Goal: Task Accomplishment & Management: Manage account settings

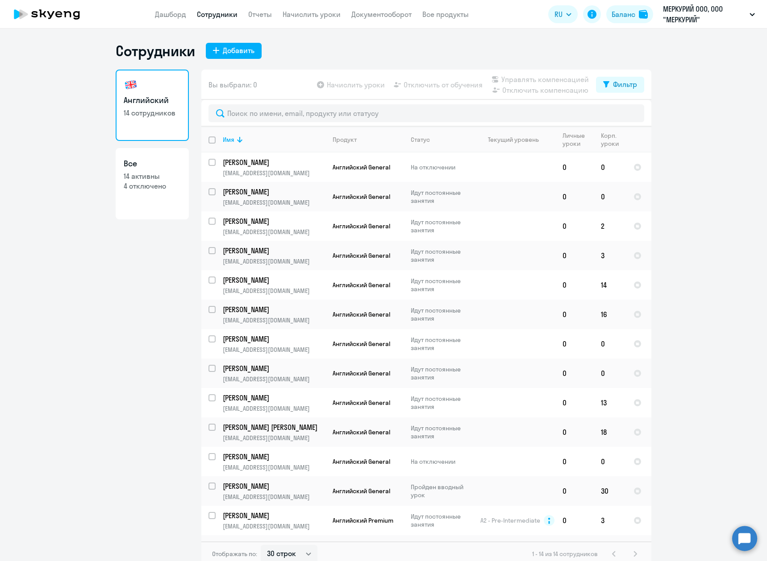
select select "30"
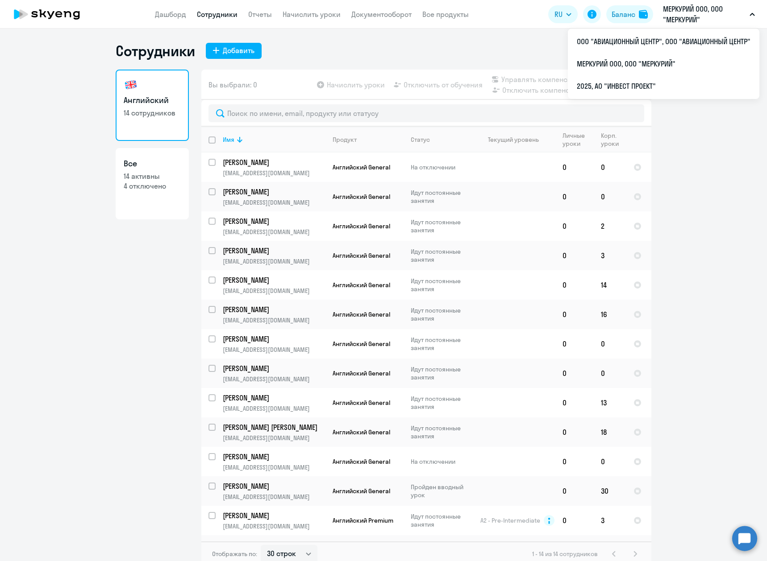
click at [698, 13] on p "МЕРКУРИЙ ООО, ООО "МЕРКУРИЙ"" at bounding box center [704, 14] width 83 height 21
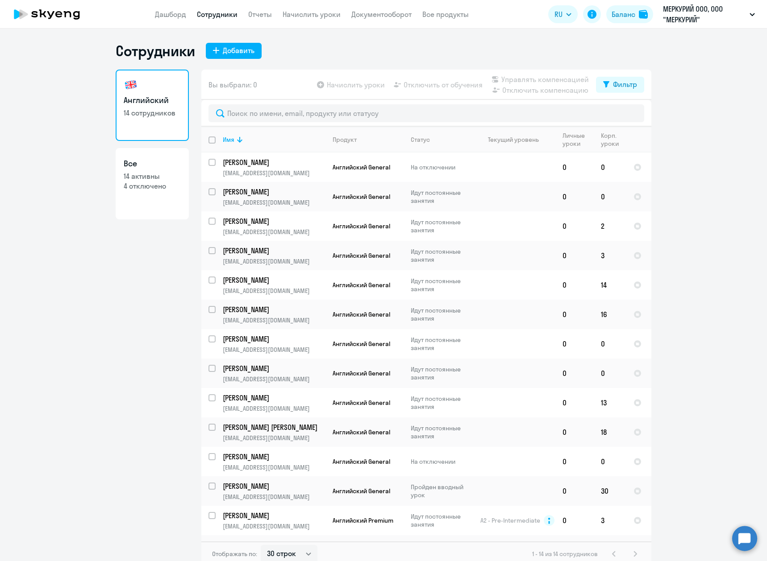
click at [698, 13] on p "МЕРКУРИЙ ООО, ООО "МЕРКУРИЙ"" at bounding box center [704, 14] width 83 height 21
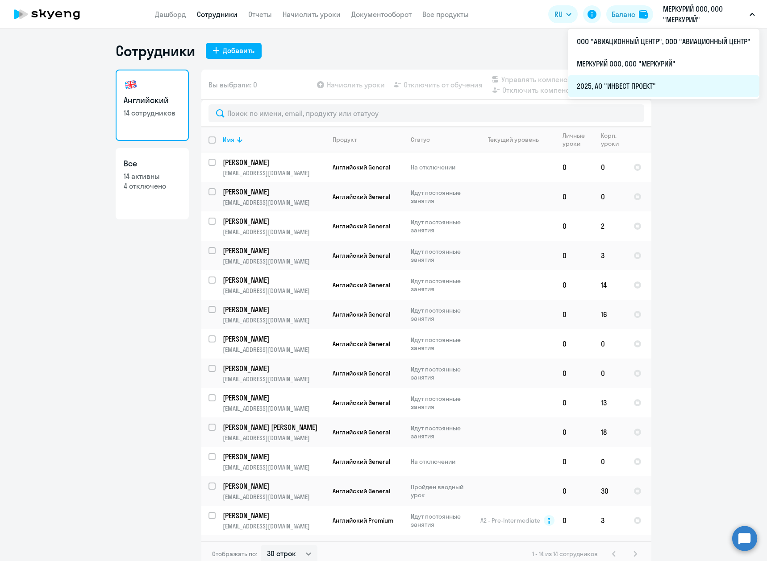
click at [650, 87] on li "2025, АО "ИНВЕСТ ПРОЕКТ"" at bounding box center [663, 86] width 191 height 22
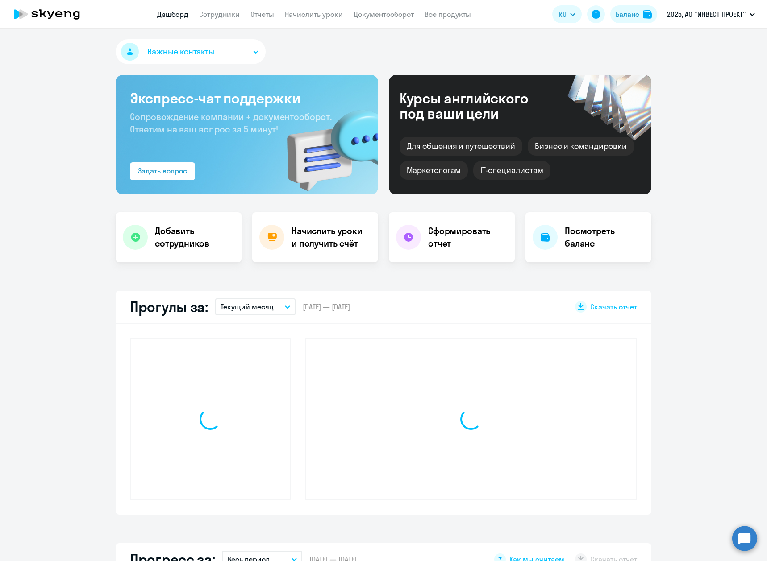
select select "30"
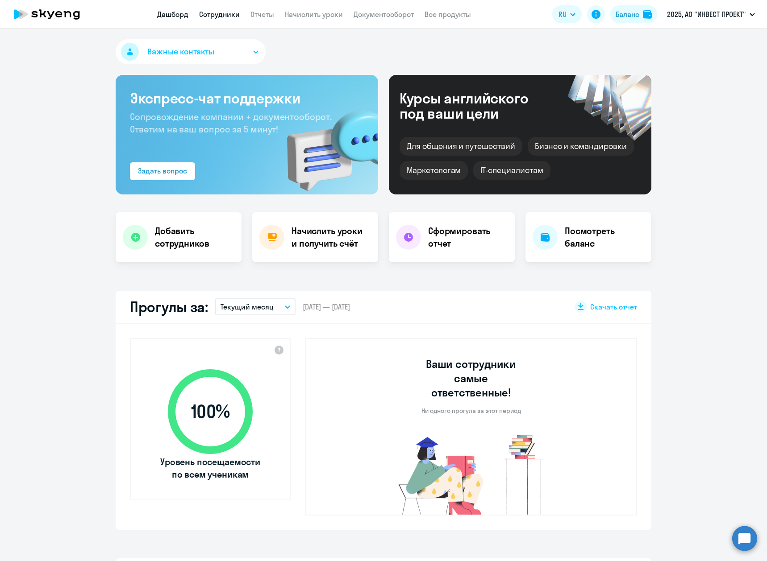
click at [216, 16] on link "Сотрудники" at bounding box center [219, 14] width 41 height 9
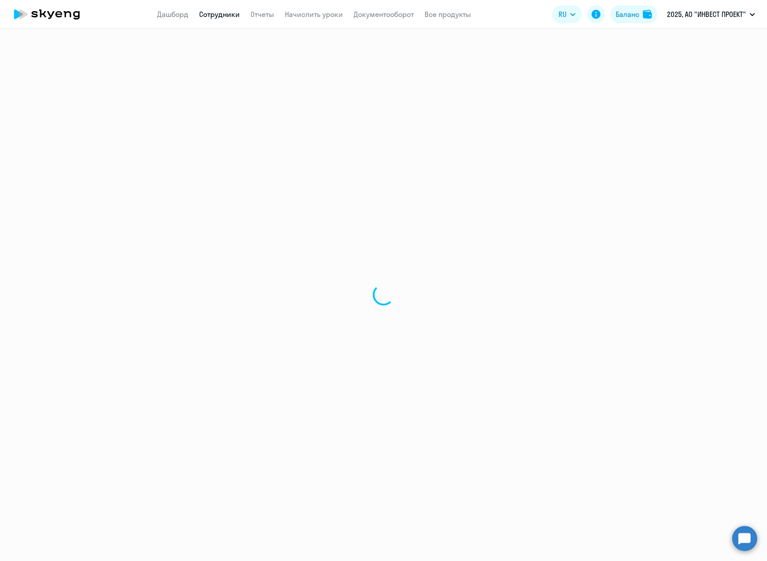
select select "30"
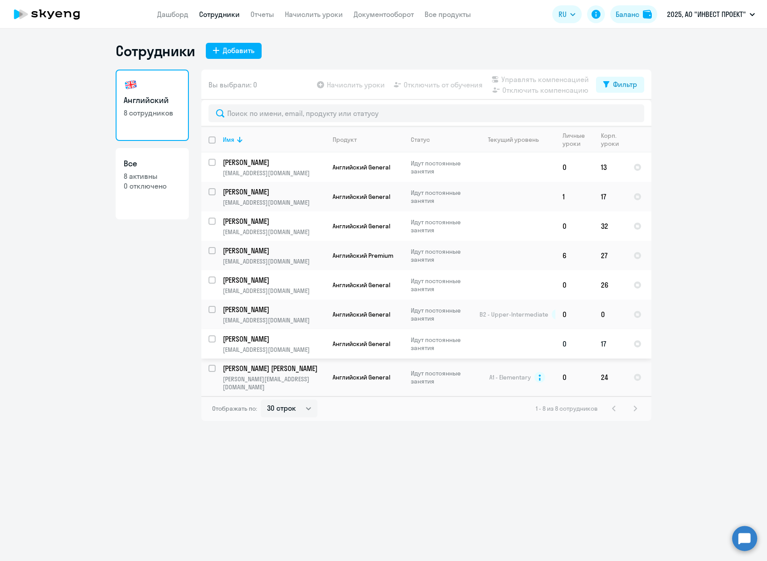
click at [603, 349] on td "17" at bounding box center [609, 343] width 33 height 29
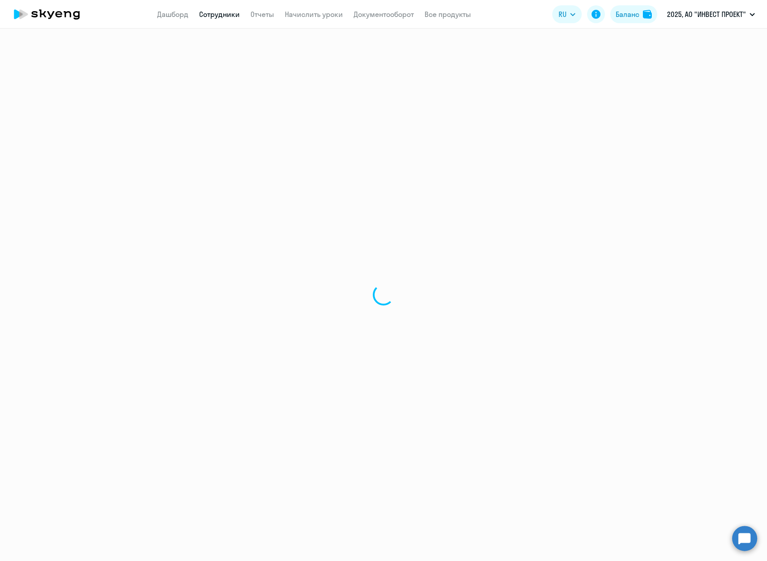
select select "english"
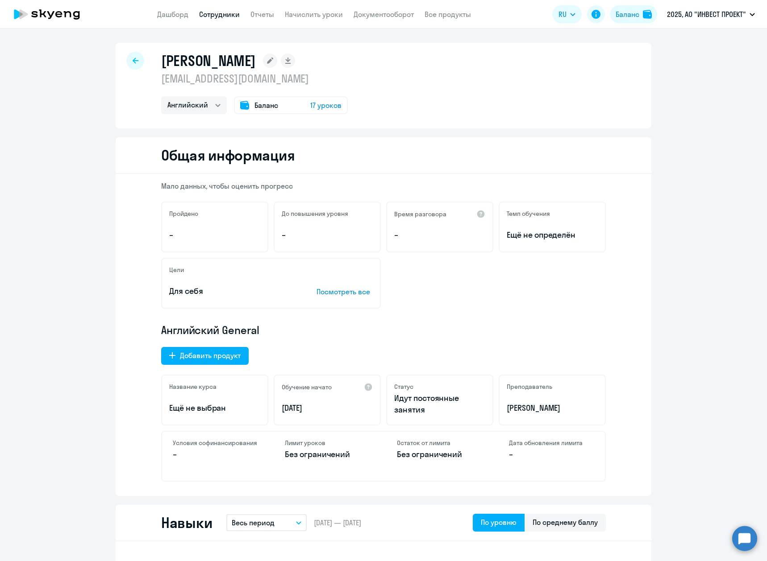
click at [262, 108] on span "Баланс" at bounding box center [266, 105] width 24 height 11
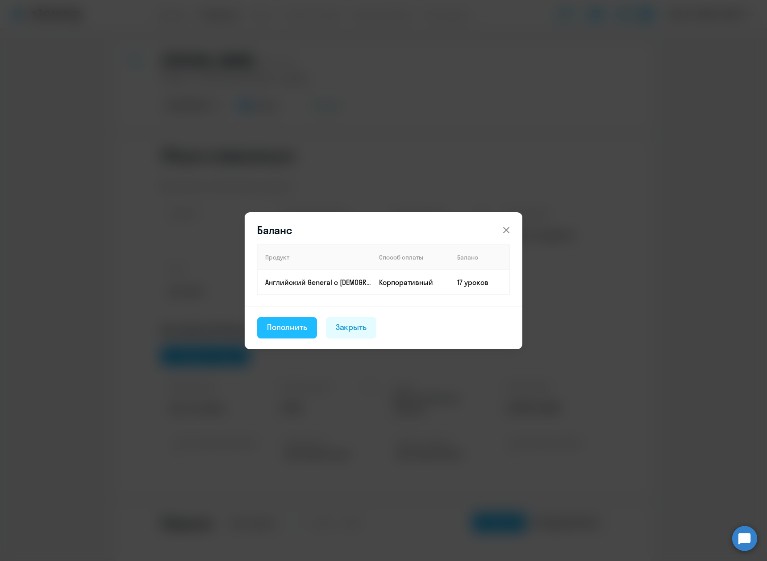
click at [277, 330] on div "Пополнить" at bounding box center [287, 328] width 40 height 12
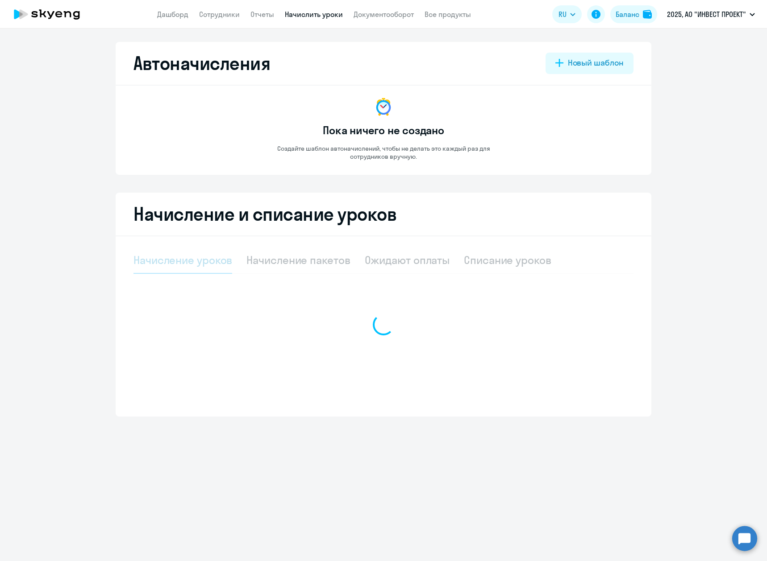
select select "10"
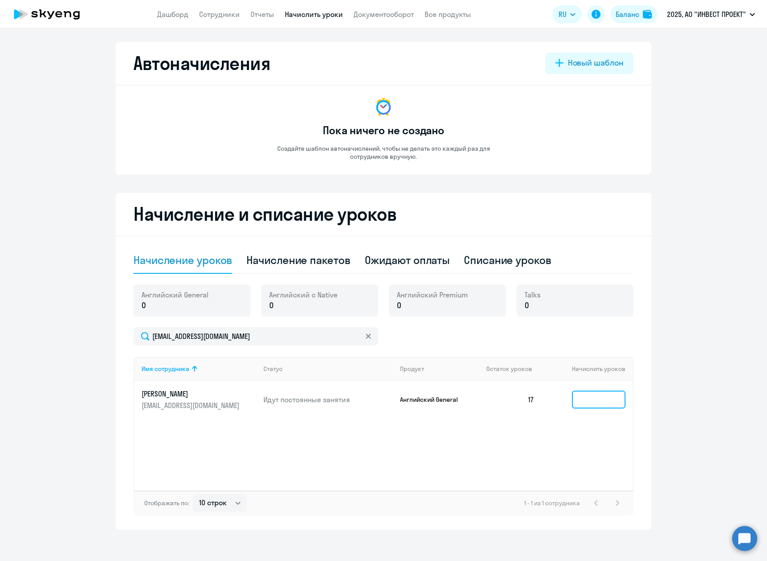
click at [591, 400] on input at bounding box center [599, 400] width 54 height 18
click at [598, 397] on input at bounding box center [599, 400] width 54 height 18
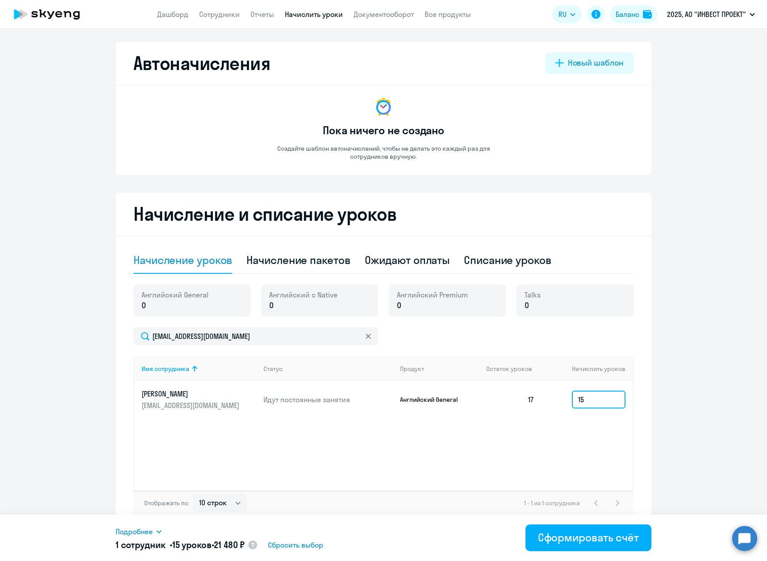
scroll to position [4, 0]
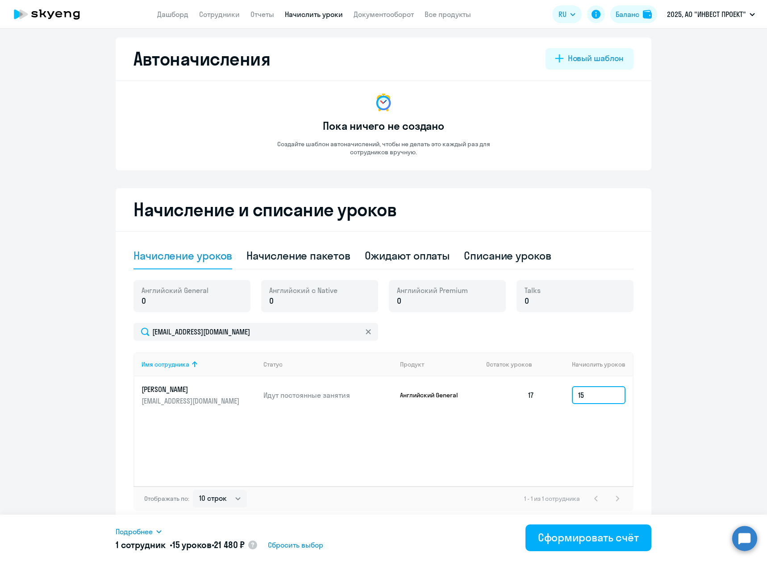
click at [601, 392] on input "15" at bounding box center [599, 395] width 54 height 18
type input "1"
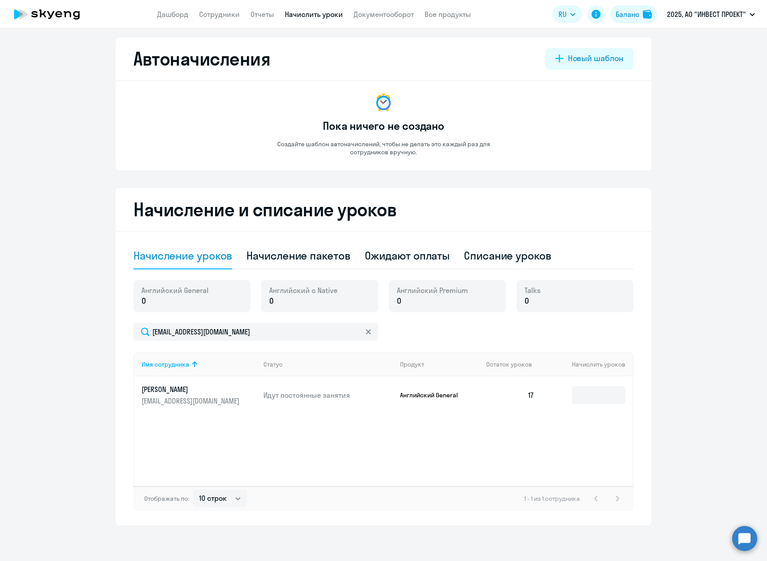
click at [688, 297] on ng-component "Автоначисления Новый шаблон Пока ничего не создано Создайте шаблон автоначислен…" at bounding box center [383, 281] width 767 height 488
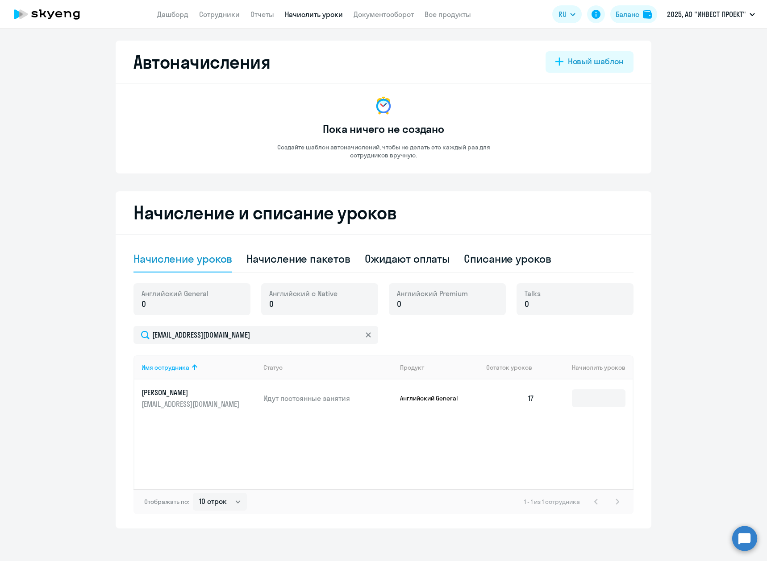
scroll to position [0, 0]
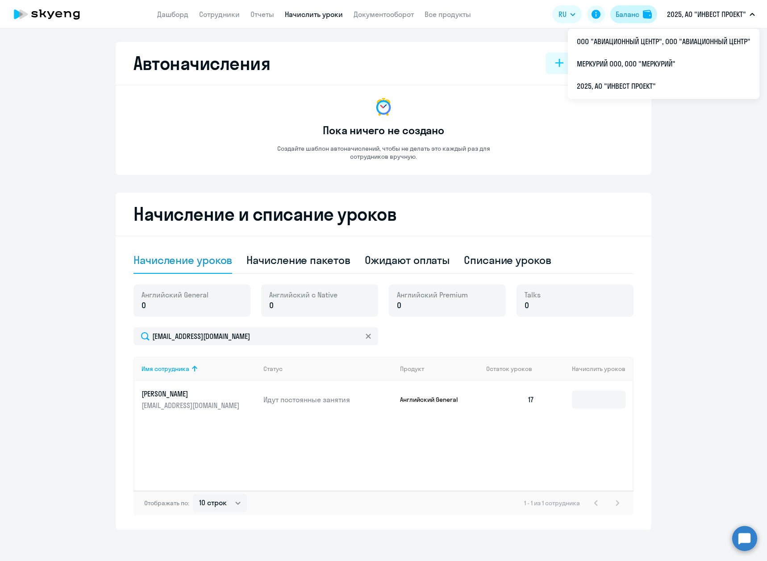
click at [632, 16] on div "Баланс" at bounding box center [627, 14] width 24 height 11
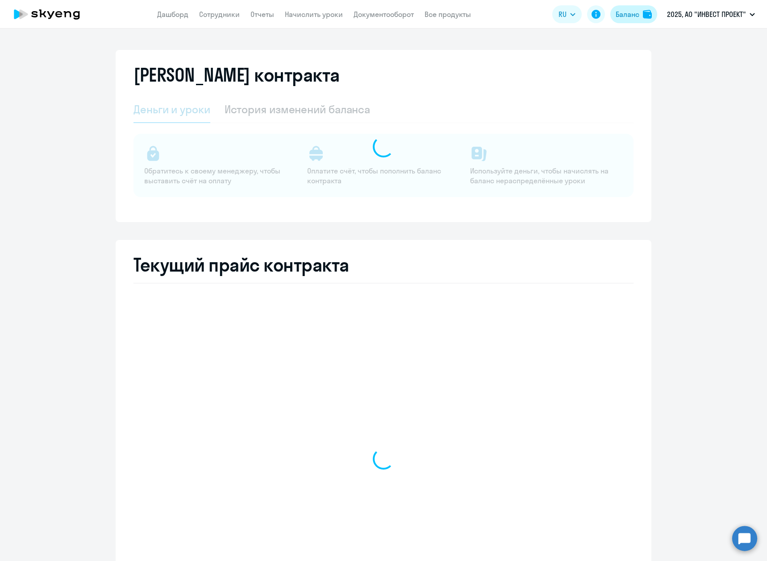
select select "english_adult_not_native_speaker"
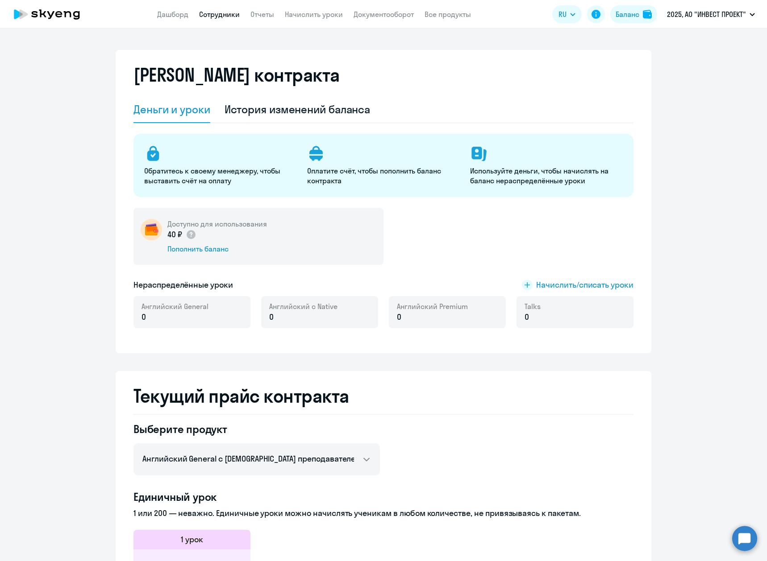
click at [208, 10] on link "Сотрудники" at bounding box center [219, 14] width 41 height 9
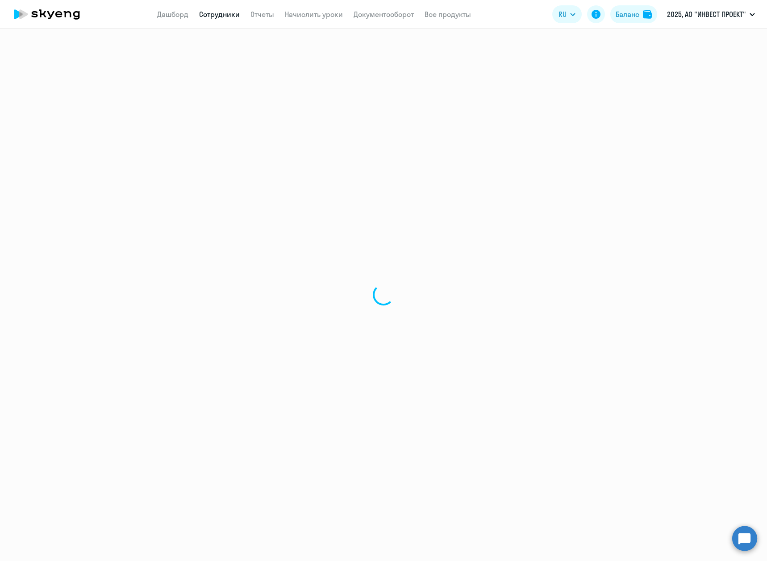
select select "30"
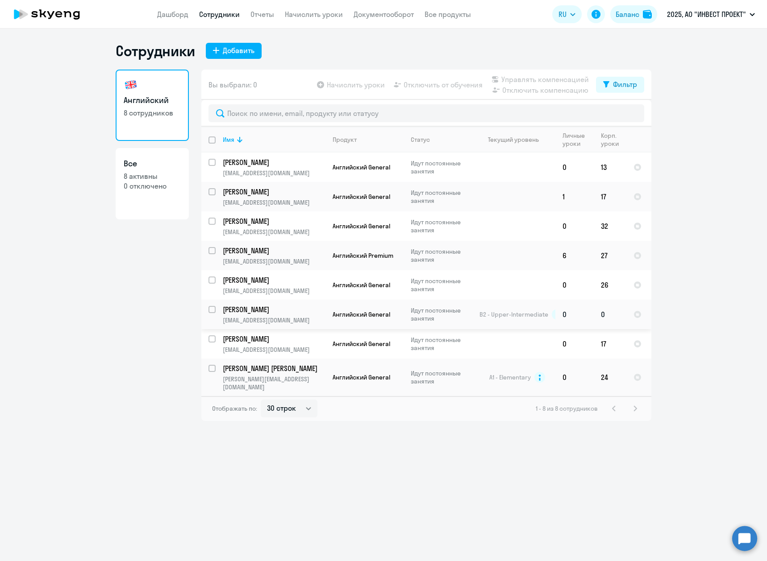
click at [256, 310] on p "[PERSON_NAME]" at bounding box center [273, 310] width 101 height 10
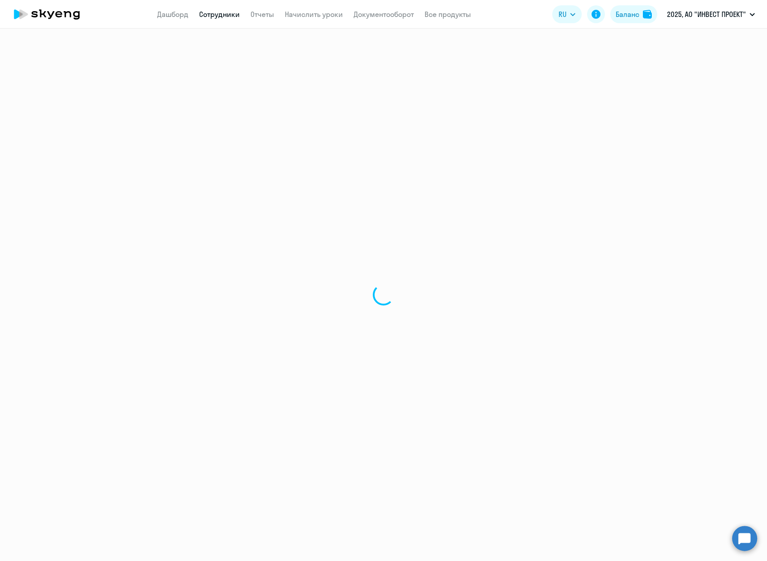
select select "english"
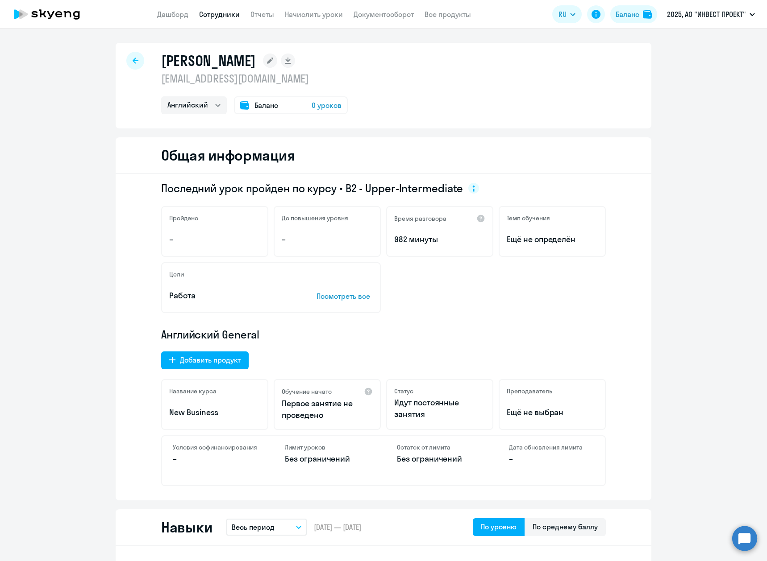
click at [285, 104] on div "Баланс 0 уроков" at bounding box center [291, 105] width 114 height 18
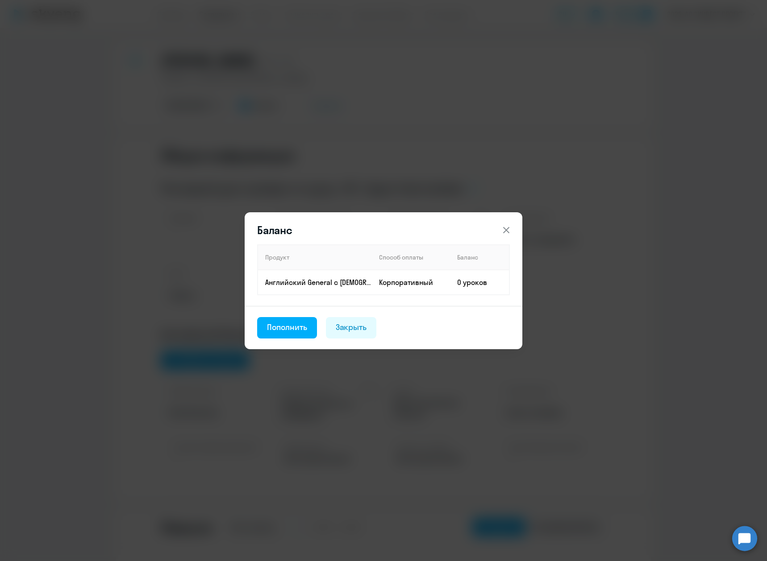
click at [505, 229] on icon at bounding box center [506, 230] width 6 height 6
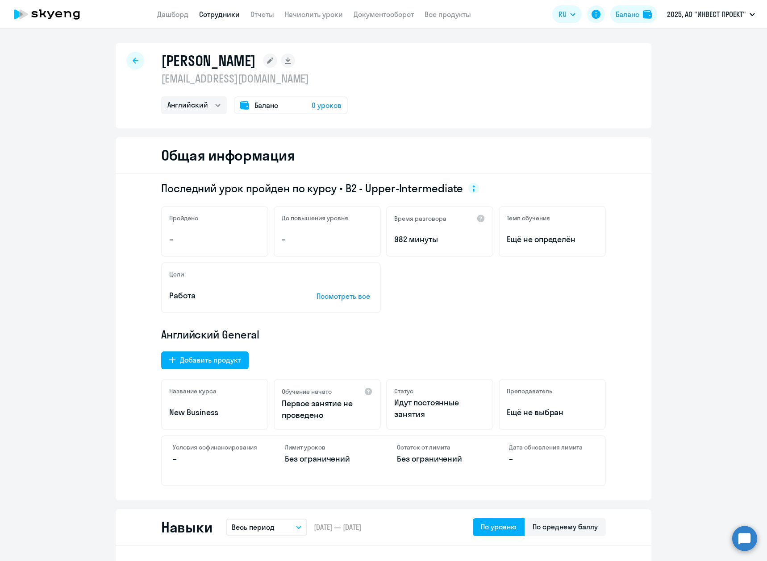
click at [275, 100] on div "Баланс 0 уроков" at bounding box center [291, 105] width 114 height 18
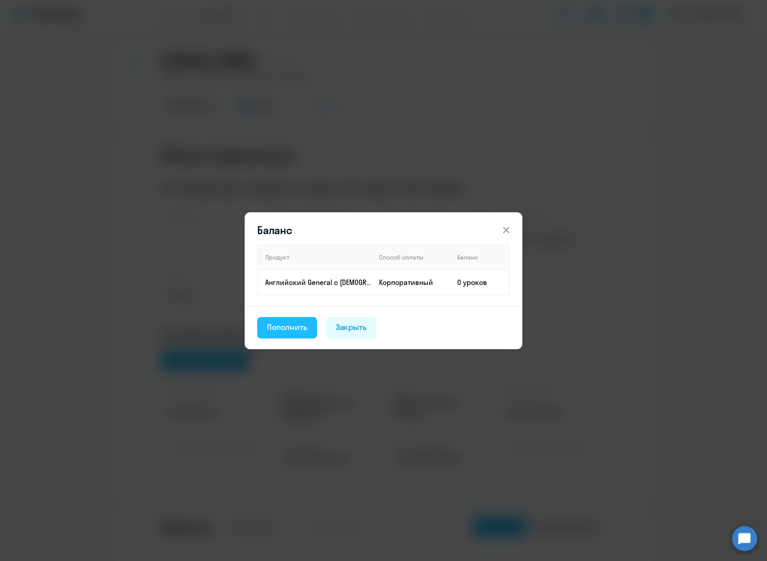
click at [296, 330] on div "Пополнить" at bounding box center [287, 328] width 40 height 12
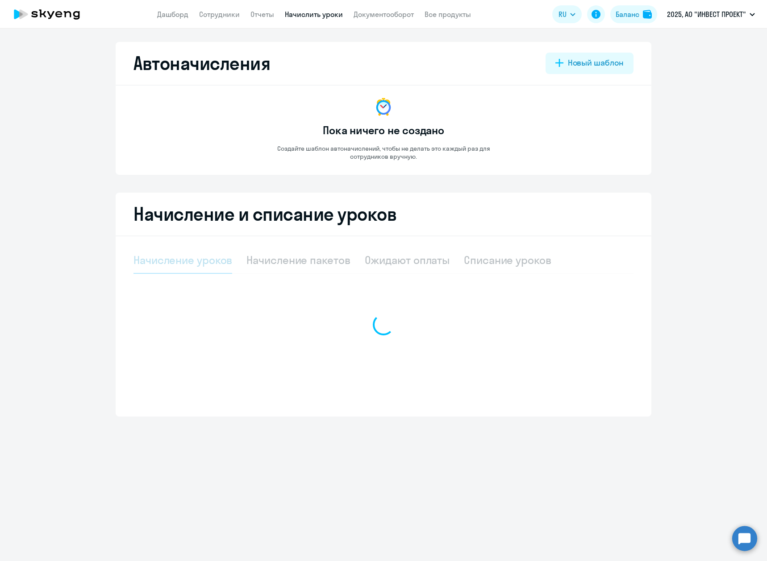
select select "10"
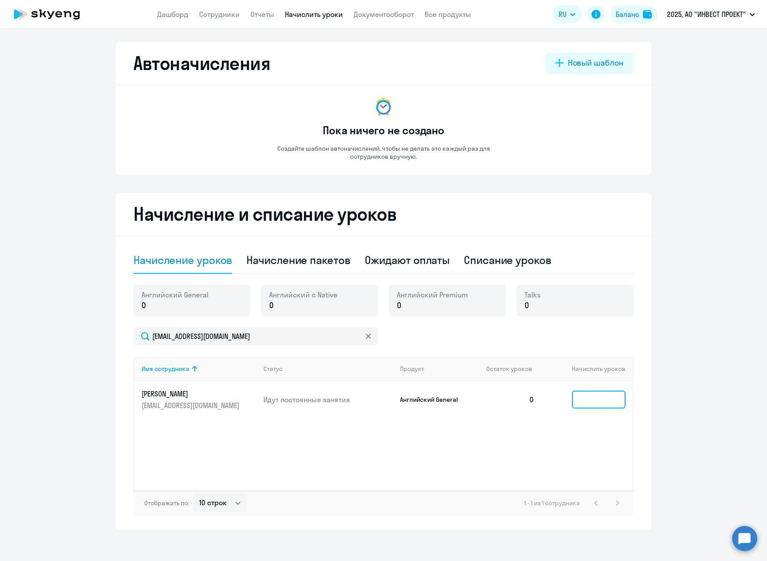
click at [594, 398] on input at bounding box center [599, 400] width 54 height 18
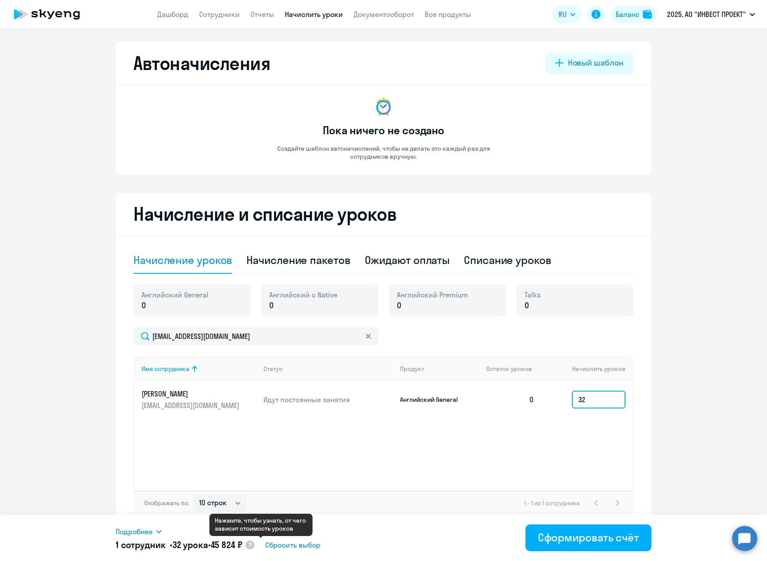
type input "32"
click at [254, 548] on circle at bounding box center [249, 545] width 9 height 9
select select "english_adult_f2g_base"
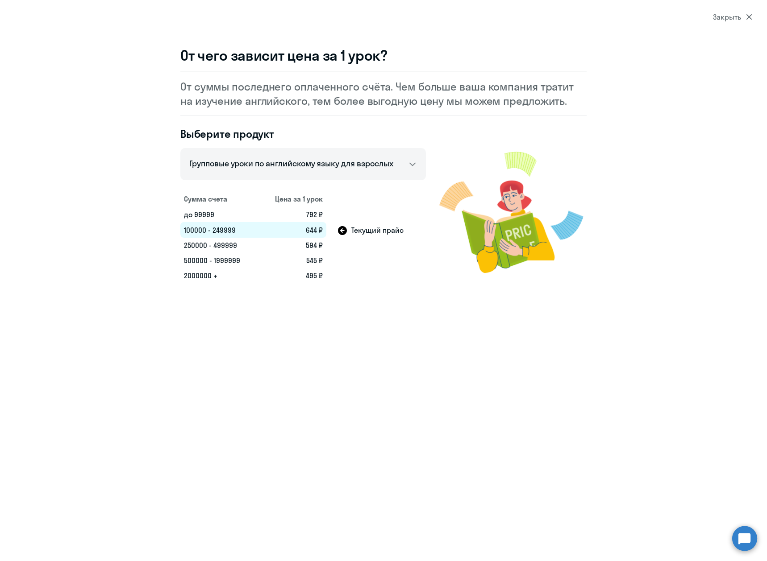
click at [727, 16] on div "Закрыть" at bounding box center [732, 17] width 39 height 11
